Goal: Entertainment & Leisure: Consume media (video, audio)

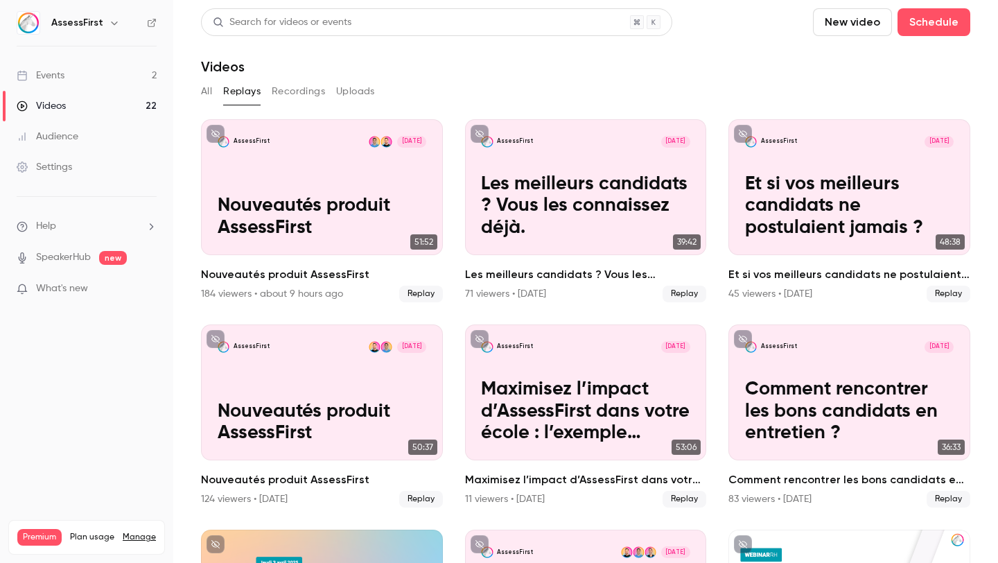
click at [448, 76] on section "Search for videos or events New video Schedule Videos All Replays Recordings Up…" at bounding box center [585, 281] width 769 height 546
click at [292, 96] on button "Recordings" at bounding box center [298, 91] width 53 height 22
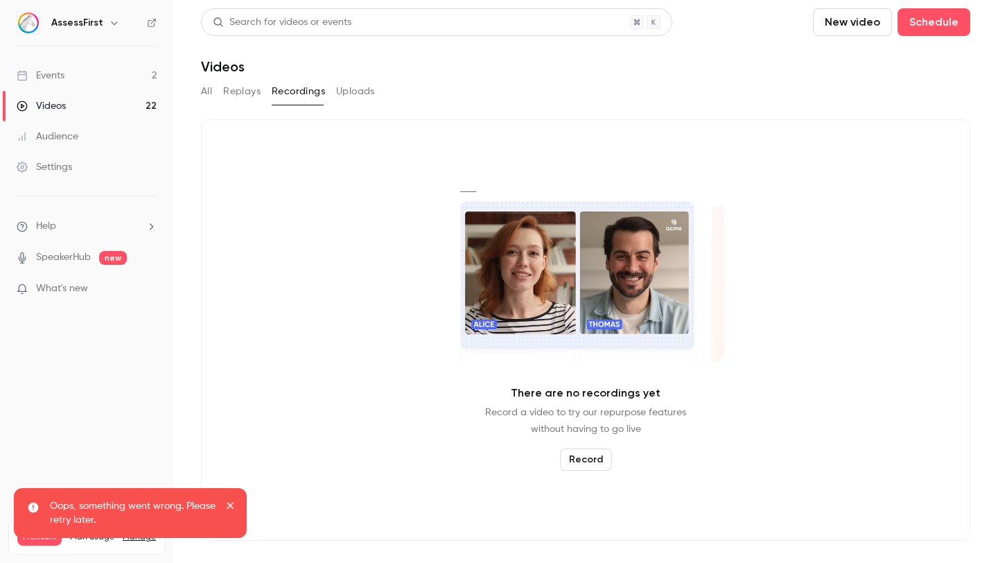
click at [209, 92] on button "All" at bounding box center [206, 91] width 11 height 22
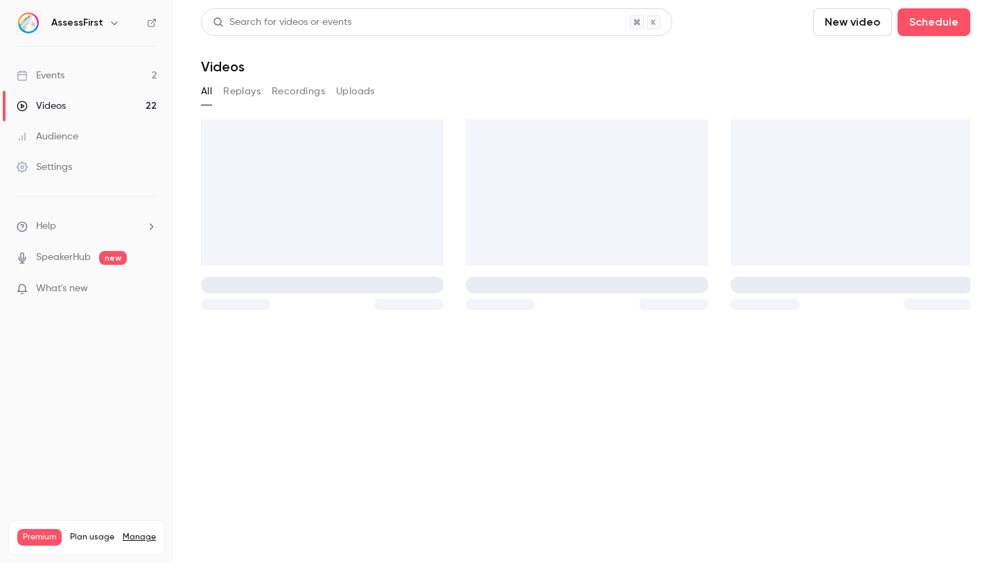
click at [100, 26] on div "AssessFirst" at bounding box center [93, 23] width 85 height 17
click at [75, 22] on h6 "AssessFirst" at bounding box center [77, 23] width 52 height 14
click at [114, 22] on icon "button" at bounding box center [114, 22] width 11 height 11
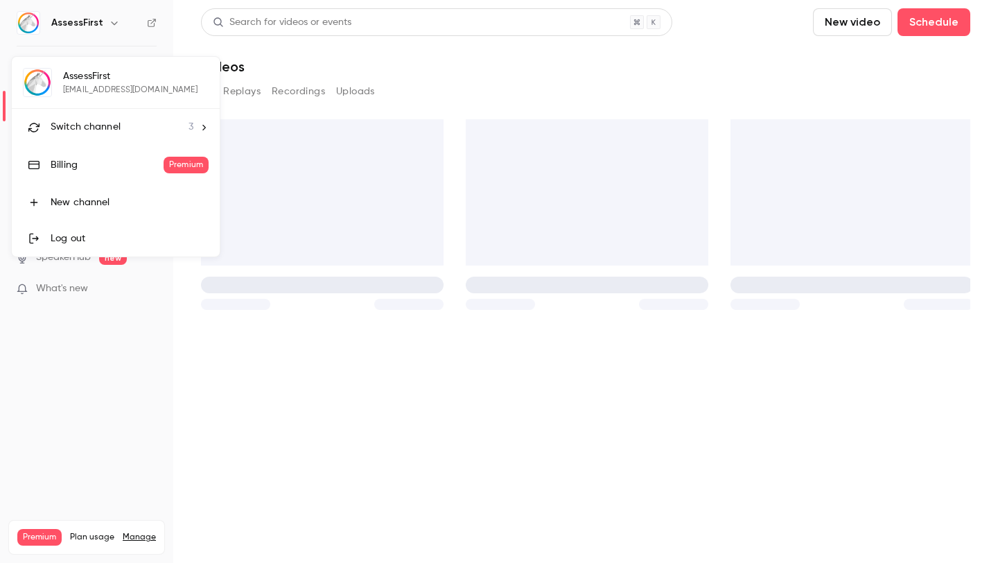
click at [110, 126] on span "Switch channel" at bounding box center [86, 127] width 70 height 15
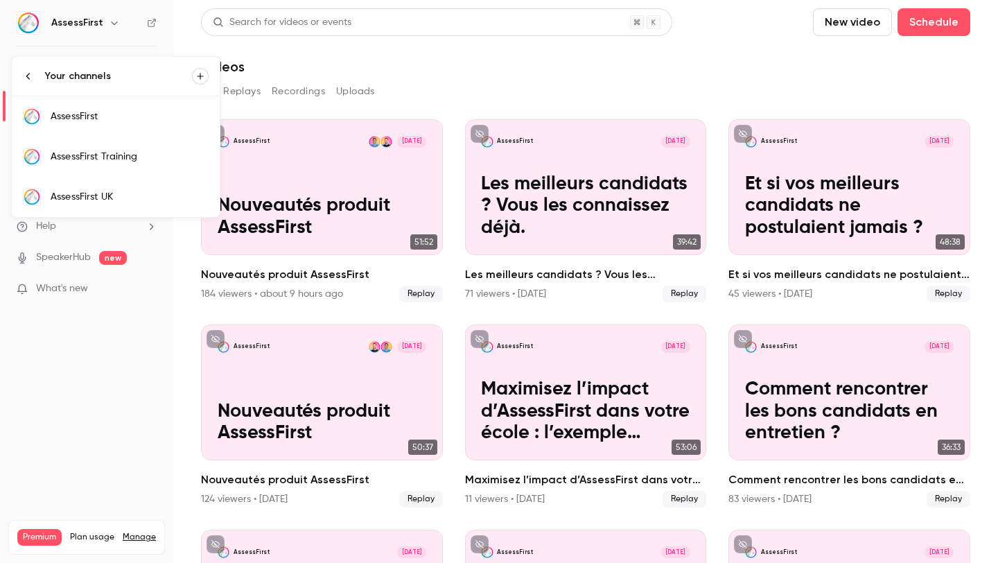
click at [127, 161] on div "AssessFirst Training" at bounding box center [130, 157] width 158 height 14
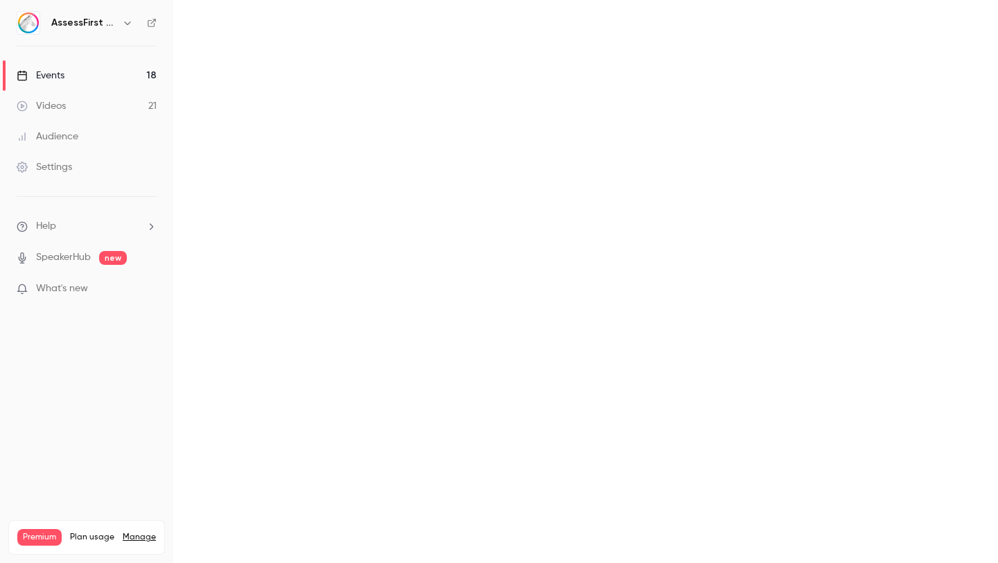
click at [121, 105] on link "Videos 21" at bounding box center [86, 106] width 173 height 30
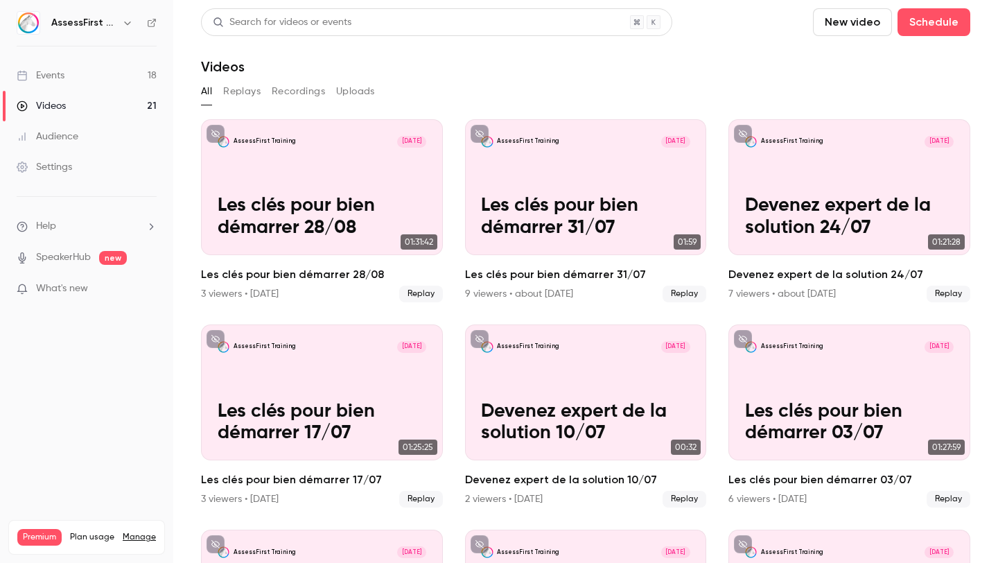
click at [251, 96] on button "Replays" at bounding box center [241, 91] width 37 height 22
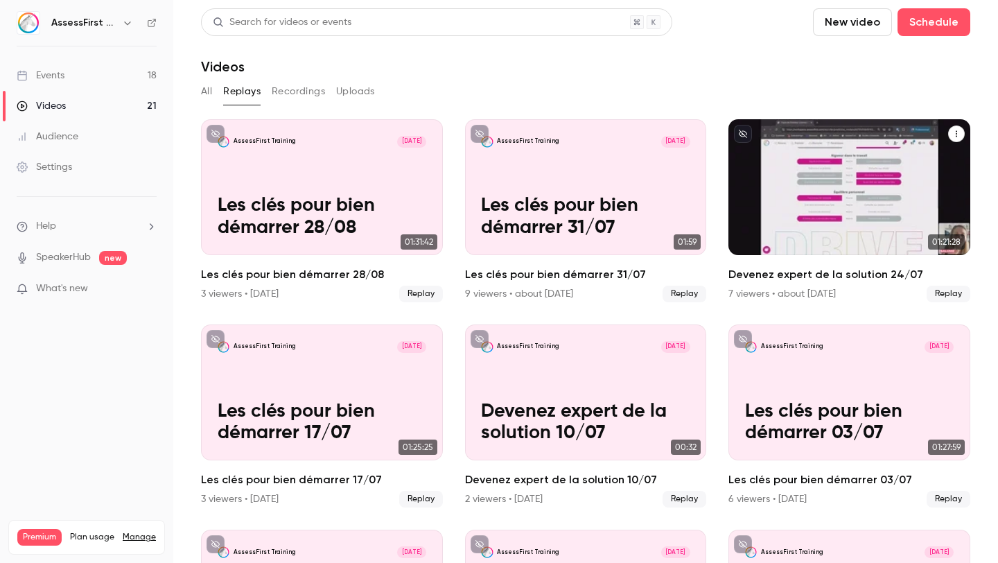
click at [827, 189] on div "AssessFirst Training [DATE] Devenez expert de la solution 24/07" at bounding box center [849, 187] width 242 height 136
